Goal: Task Accomplishment & Management: Use online tool/utility

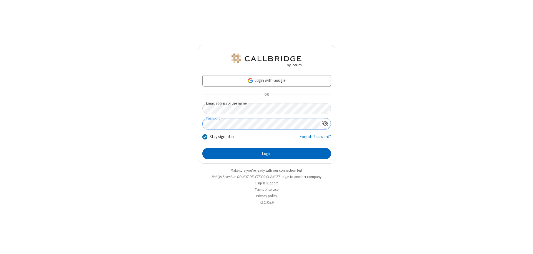
click at [267, 154] on button "Login" at bounding box center [266, 153] width 129 height 11
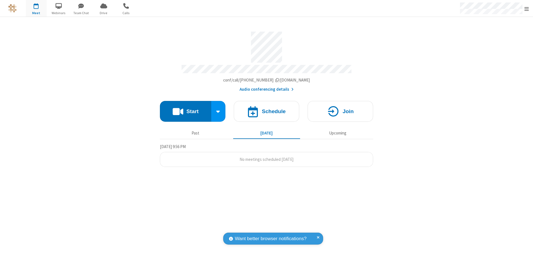
click at [186, 109] on button "Start" at bounding box center [185, 111] width 51 height 21
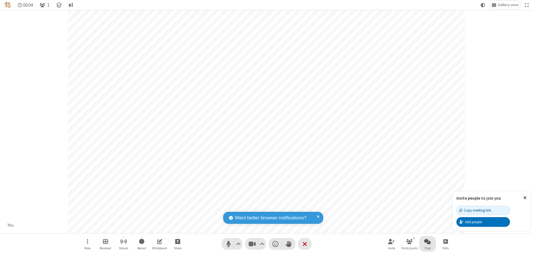
click at [428, 242] on span "Open chat" at bounding box center [427, 241] width 7 height 7
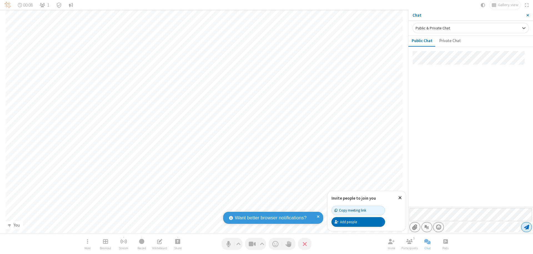
click at [527, 227] on span "Send message" at bounding box center [526, 228] width 5 height 6
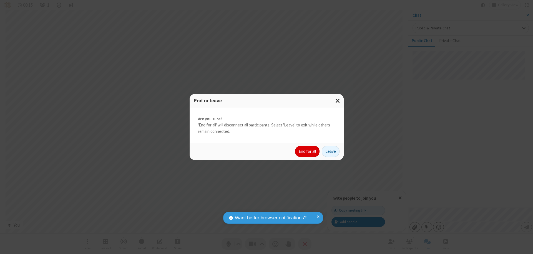
click at [308, 152] on button "End for all" at bounding box center [307, 151] width 24 height 11
